Goal: Transaction & Acquisition: Purchase product/service

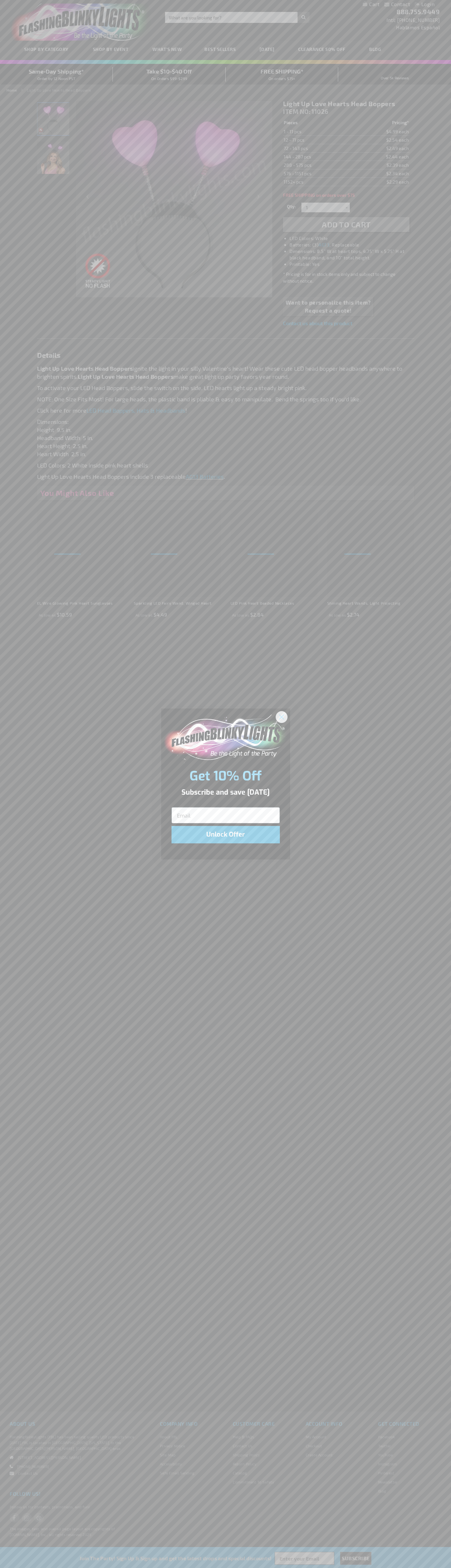
click at [282, 717] on icon "Close dialog" at bounding box center [281, 717] width 5 height 5
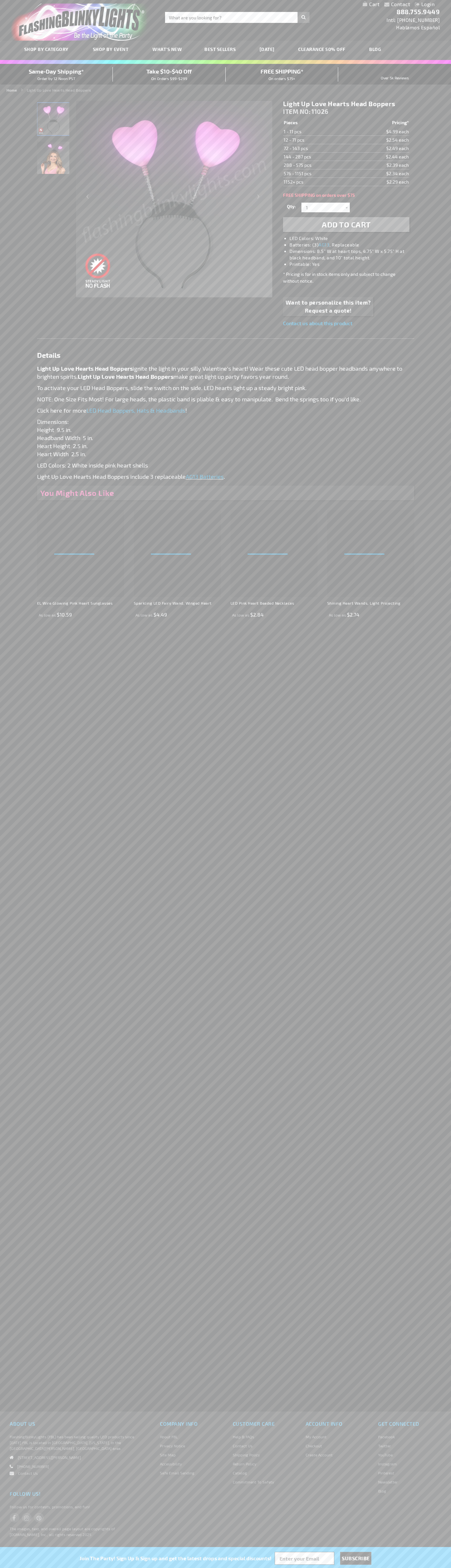
click at [347, 225] on span "Add to Cart" at bounding box center [346, 225] width 49 height 10
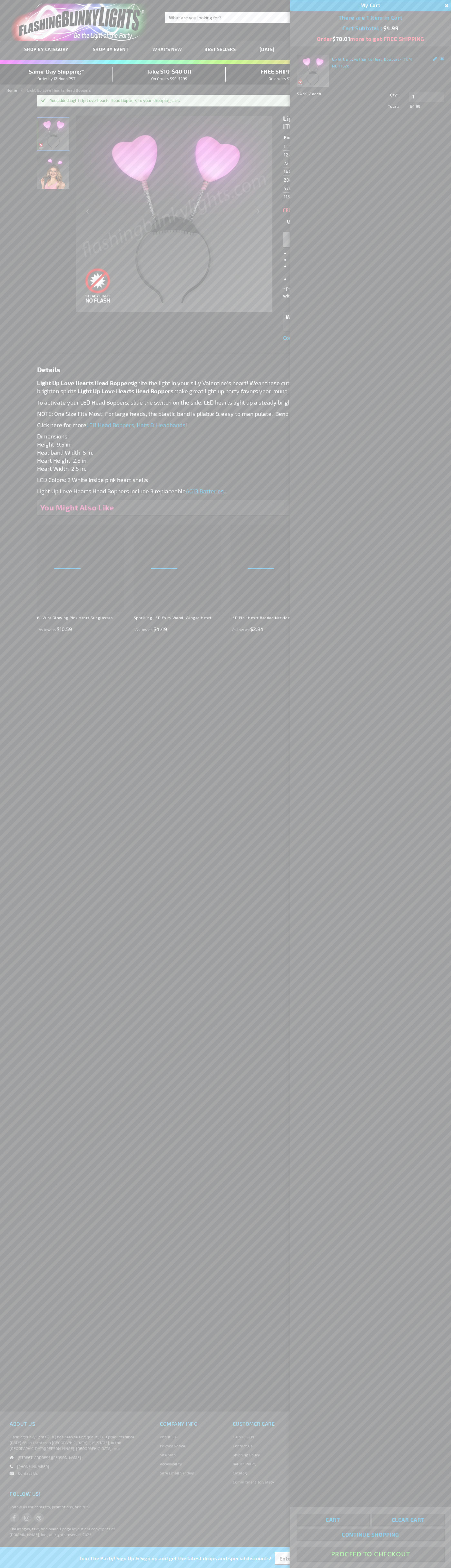
click at [371, 1555] on button "Proceed To Checkout" at bounding box center [370, 1554] width 147 height 14
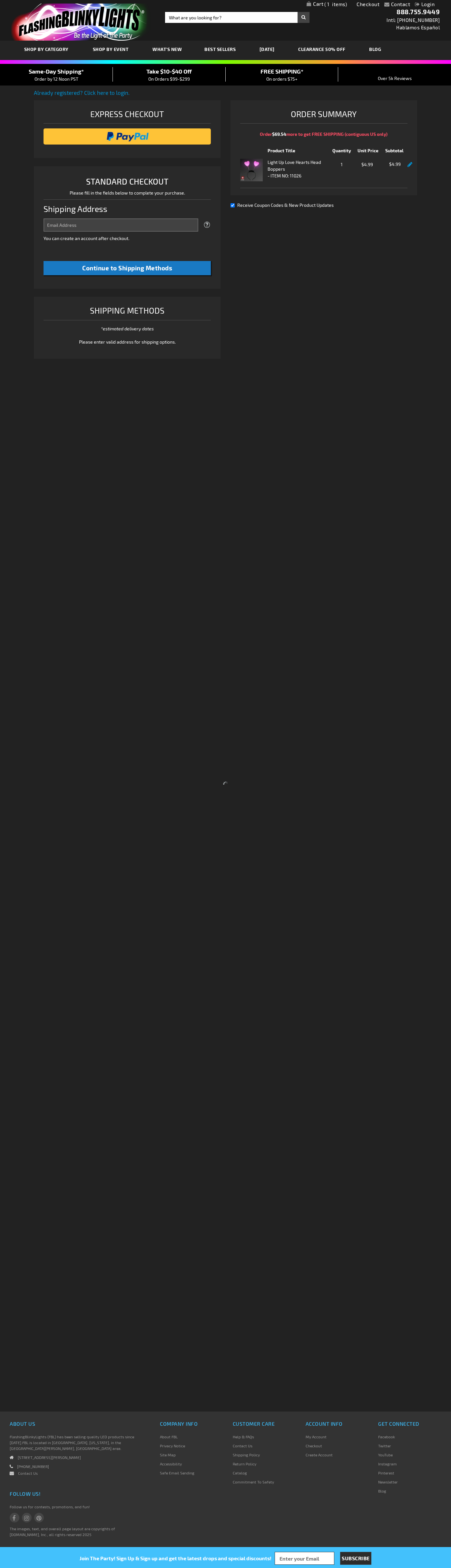
select select "US"
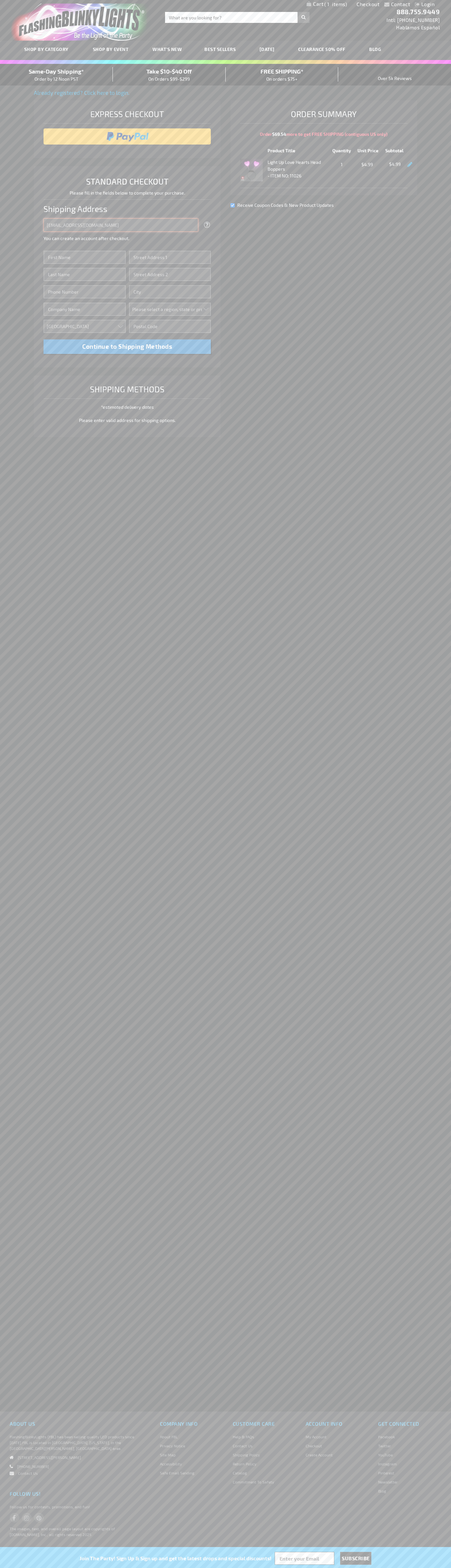
type input "johnsmith005@storebotmail.joonix.net"
type input "John"
type input "1600 Amphitheatre Parkway"
type input "First floor"
type input "mountain view"
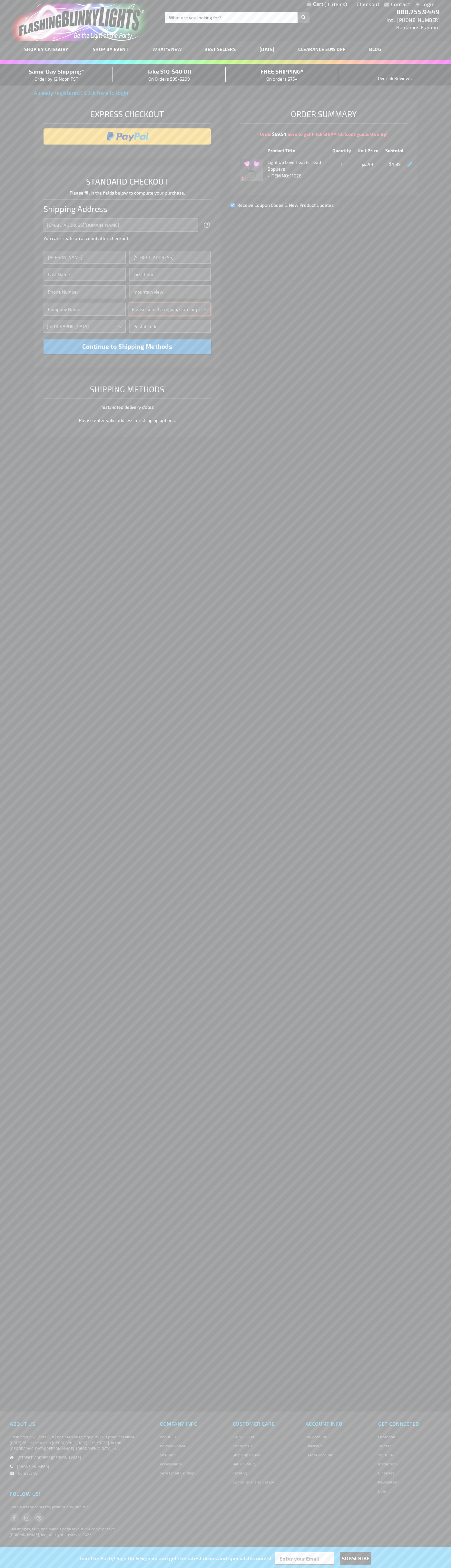
select select "12"
type input "94043"
type input "Smith"
type input "6502530000"
type input "John Smith"
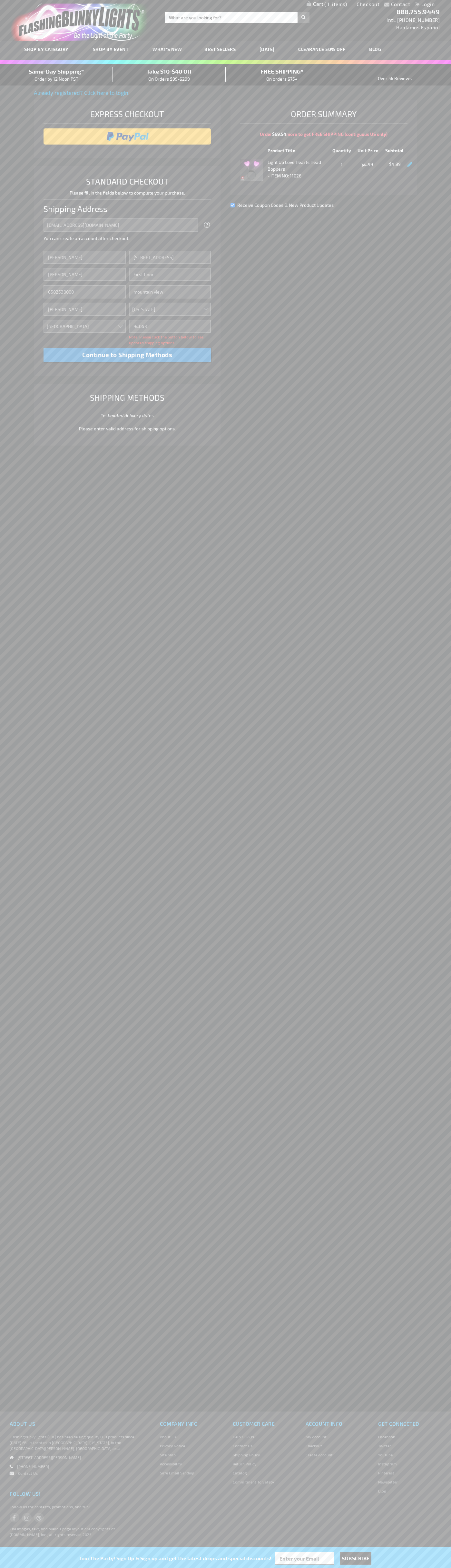
click at [57, 75] on div "Same-Day Shipping* Order by 12 Noon PST" at bounding box center [56, 75] width 113 height 15
click at [127, 137] on input "image" at bounding box center [127, 136] width 161 height 13
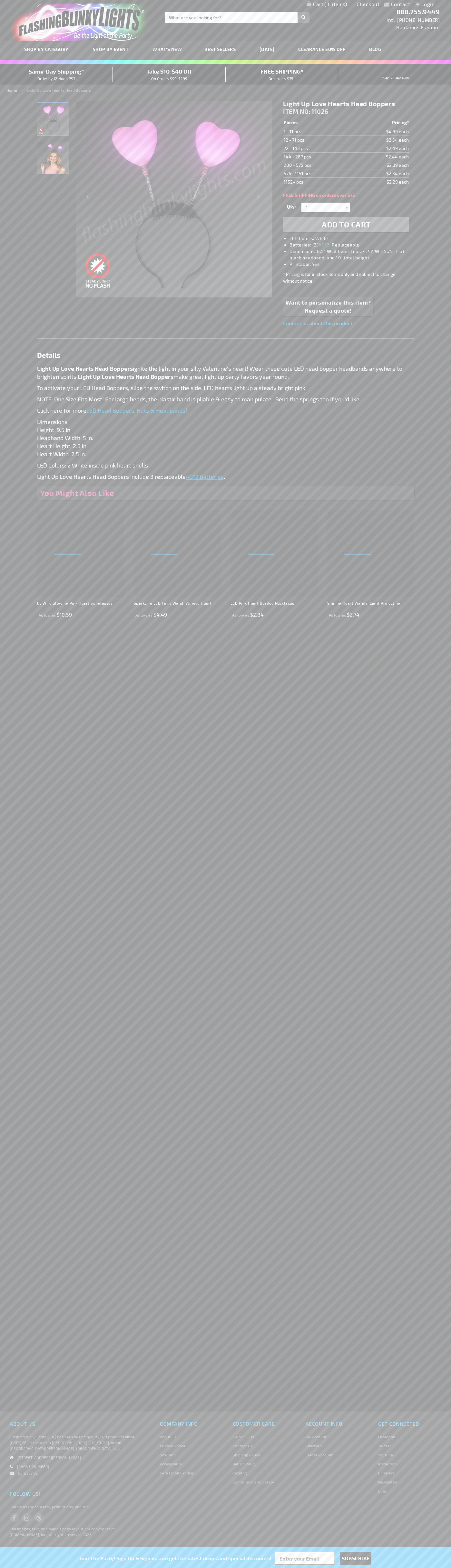
click at [327, 5] on span "1" at bounding box center [335, 4] width 22 height 6
